Goal: Task Accomplishment & Management: Use online tool/utility

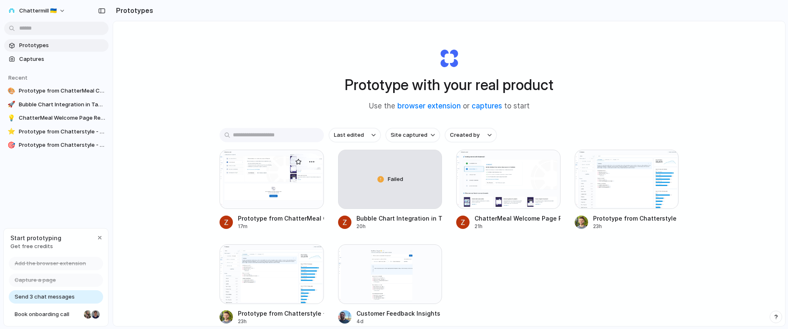
click at [270, 182] on div at bounding box center [272, 179] width 104 height 59
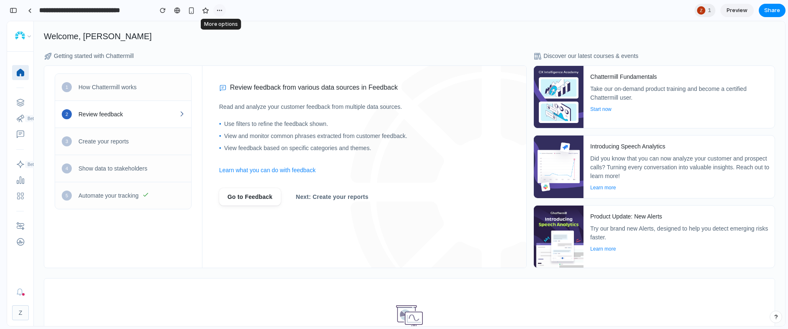
click at [221, 10] on div "button" at bounding box center [219, 10] width 7 height 7
click at [205, 10] on div "Duplicate Delete" at bounding box center [394, 164] width 788 height 329
click at [175, 12] on div at bounding box center [177, 10] width 6 height 7
click at [732, 9] on span "Preview" at bounding box center [737, 10] width 21 height 8
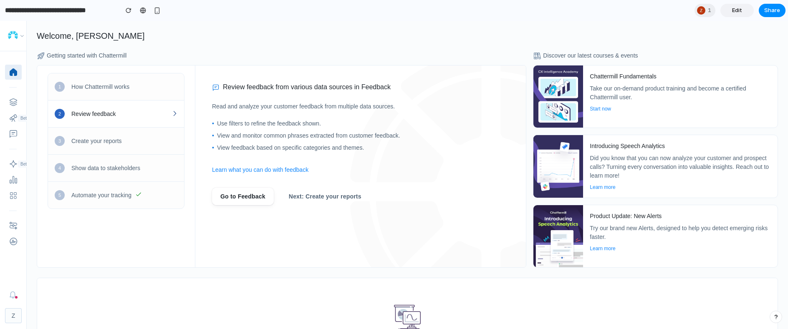
click at [732, 9] on span "Edit" at bounding box center [737, 10] width 10 height 8
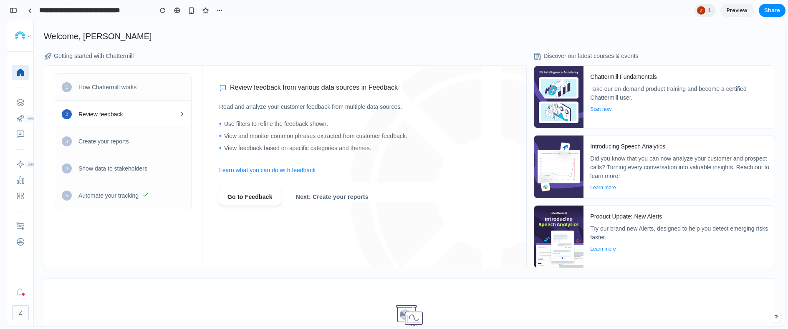
scroll to position [0, 8]
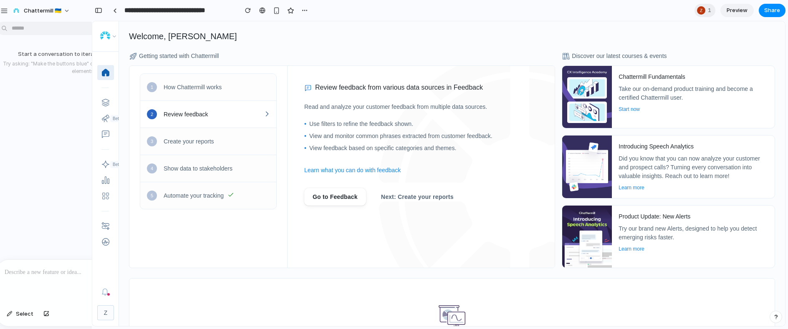
click at [3, 9] on div at bounding box center [4, 164] width 8 height 329
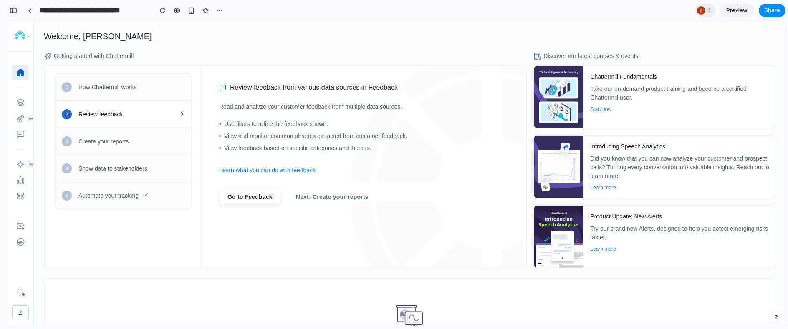
click at [15, 10] on div "button" at bounding box center [14, 11] width 8 height 6
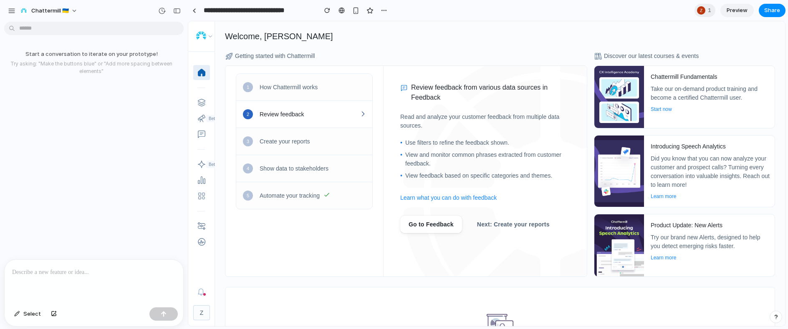
scroll to position [0, 0]
click at [10, 10] on div "button" at bounding box center [12, 11] width 8 height 8
click at [699, 11] on div at bounding box center [701, 10] width 8 height 8
drag, startPoint x: 700, startPoint y: 10, endPoint x: 709, endPoint y: 10, distance: 8.8
click at [700, 10] on div "Seen by [PERSON_NAME]" at bounding box center [394, 164] width 788 height 329
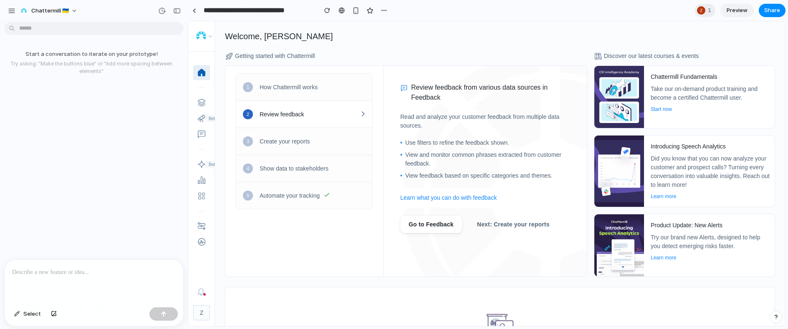
click at [731, 9] on span "Preview" at bounding box center [737, 10] width 21 height 8
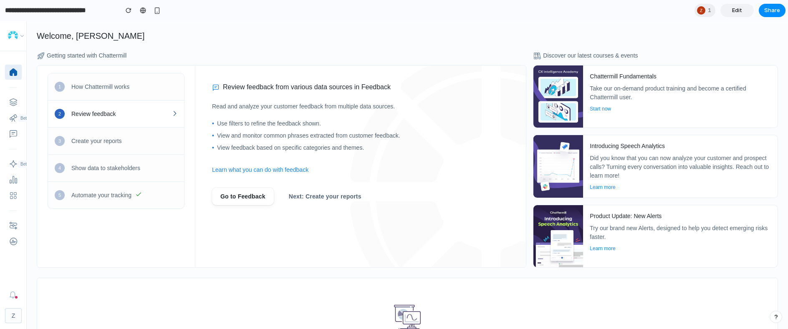
click at [731, 9] on link "Edit" at bounding box center [736, 10] width 33 height 13
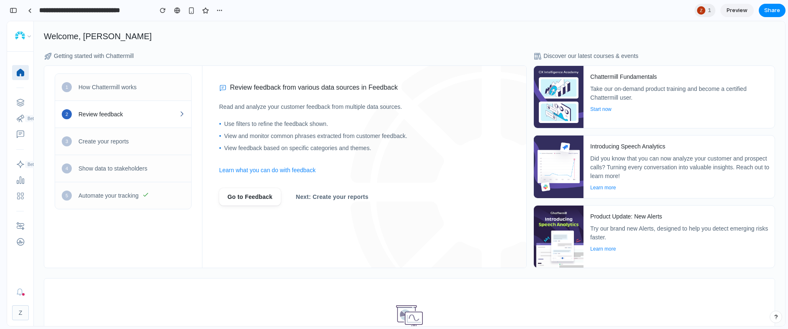
scroll to position [0, 8]
click at [731, 9] on span "Preview" at bounding box center [737, 10] width 21 height 8
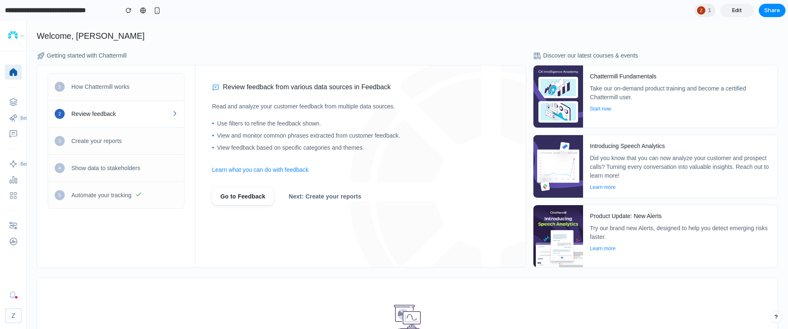
click at [295, 11] on section "**********" at bounding box center [392, 10] width 785 height 21
click at [102, 48] on header "Welcome, [PERSON_NAME]" at bounding box center [407, 36] width 761 height 30
click at [99, 54] on h2 "Getting started with Chattermill" at bounding box center [282, 55] width 490 height 9
